Goal: Check status

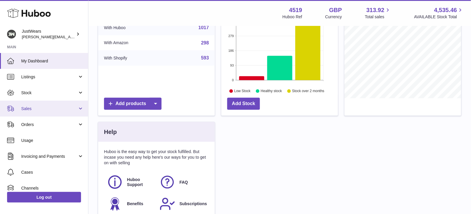
click at [51, 108] on span "Sales" at bounding box center [49, 109] width 56 height 6
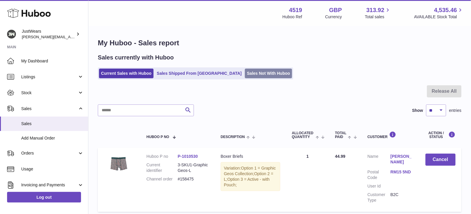
click at [245, 75] on link "Sales Not With Huboo" at bounding box center [268, 74] width 47 height 10
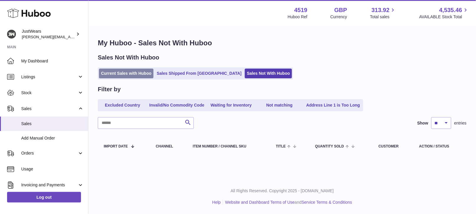
click at [134, 76] on link "Current Sales with Huboo" at bounding box center [126, 74] width 54 height 10
